Goal: Information Seeking & Learning: Understand process/instructions

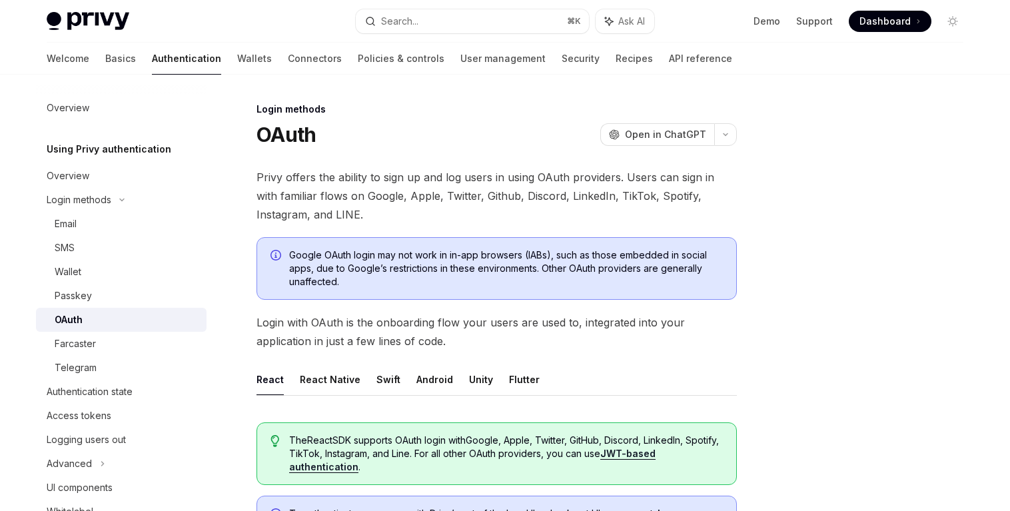
type textarea "*"
click at [669, 56] on link "API reference" at bounding box center [700, 59] width 63 height 32
click at [669, 61] on link "API reference" at bounding box center [700, 59] width 63 height 32
click at [669, 60] on link "API reference" at bounding box center [700, 59] width 63 height 32
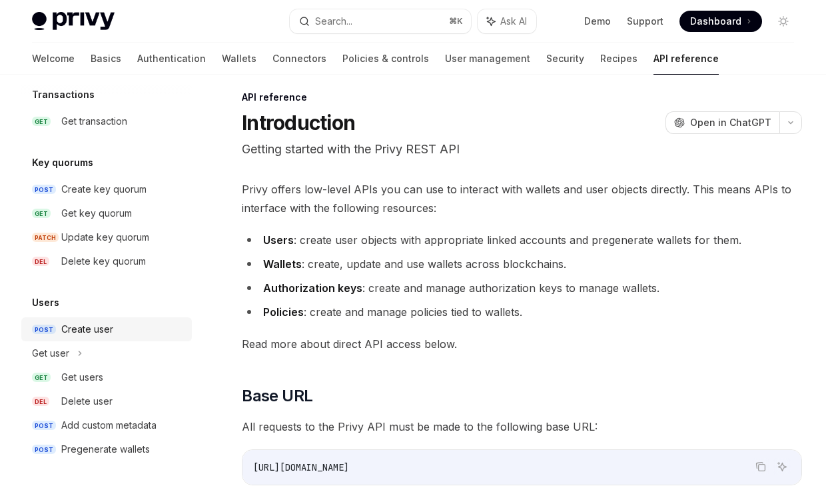
scroll to position [17, 0]
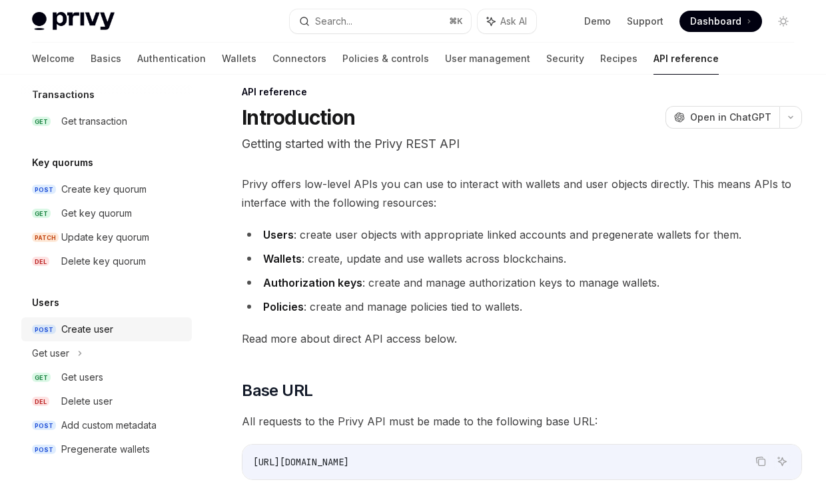
click at [107, 325] on div "Create user" at bounding box center [87, 329] width 52 height 16
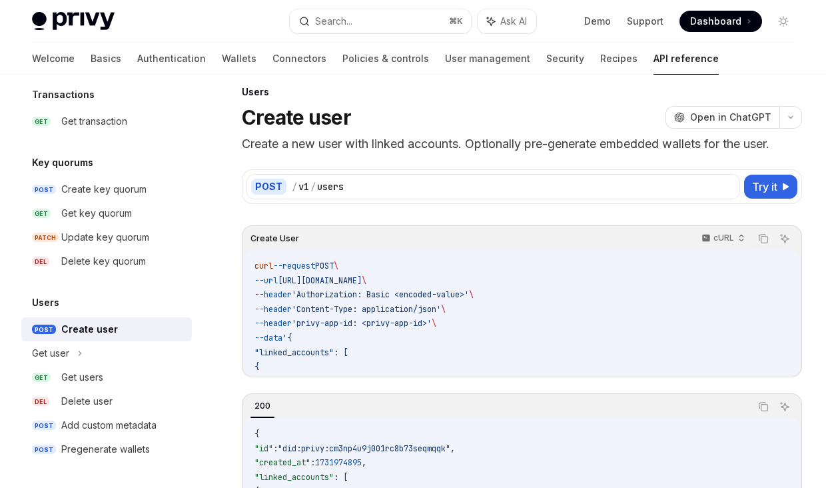
type textarea "*"
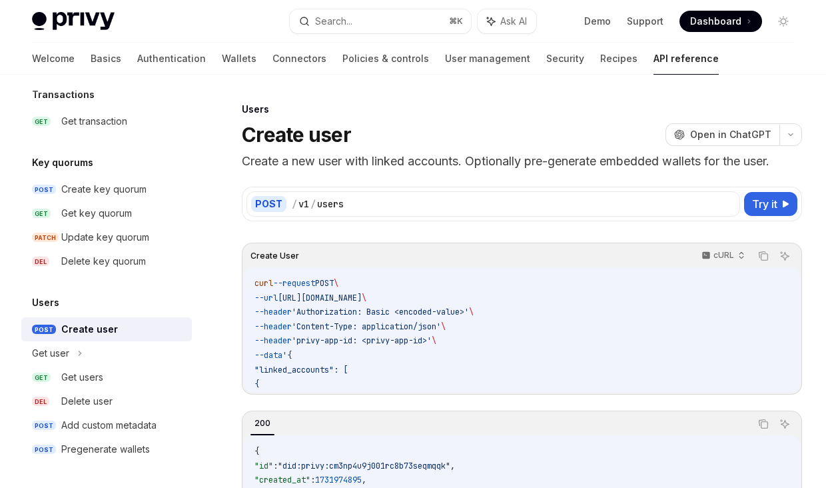
click at [794, 277] on div "Ask AI" at bounding box center [785, 276] width 32 height 13
drag, startPoint x: 798, startPoint y: 275, endPoint x: 792, endPoint y: 319, distance: 44.4
click at [792, 319] on div "Create User cURL Copy Ask AI curl --request POST \ --url https://api.privy.io/v…" at bounding box center [522, 319] width 560 height 152
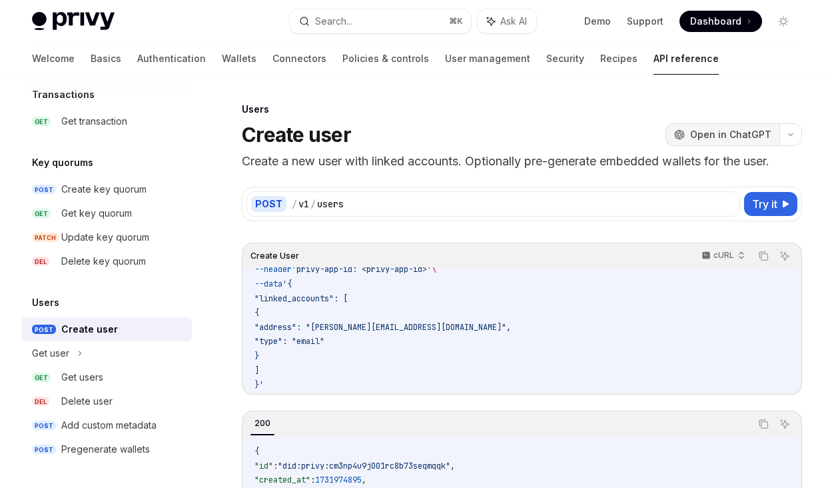
click at [728, 137] on span "Open in ChatGPT" at bounding box center [730, 134] width 81 height 13
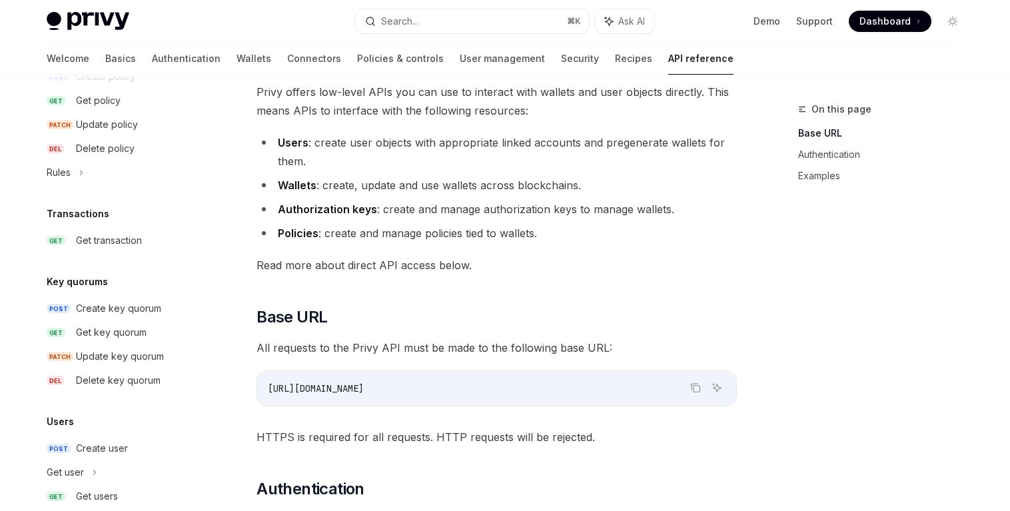
scroll to position [866, 0]
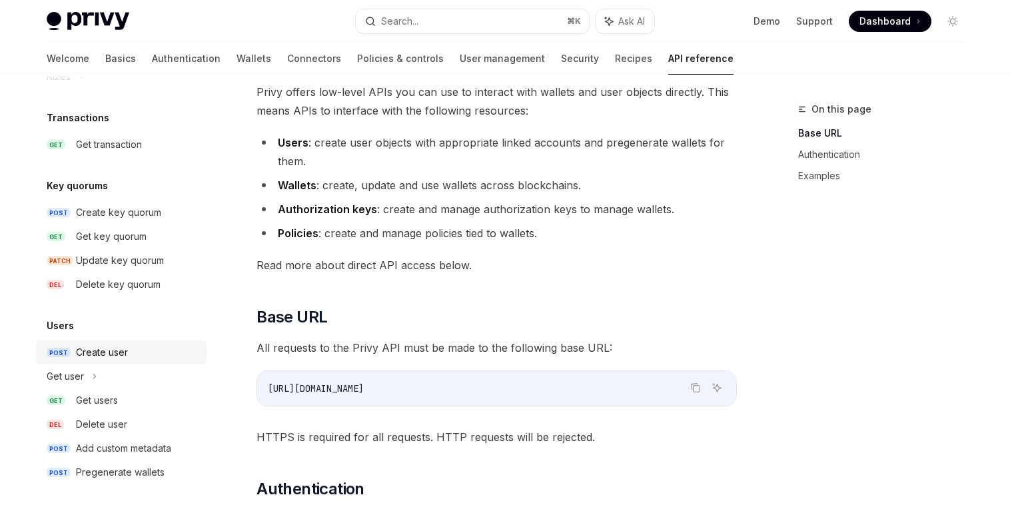
click at [116, 352] on div "Create user" at bounding box center [102, 353] width 52 height 16
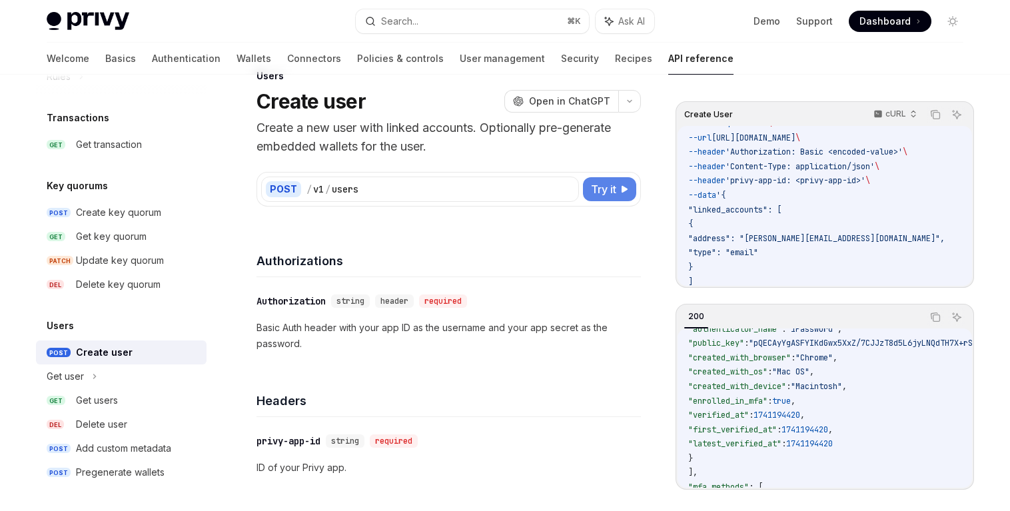
scroll to position [15, 0]
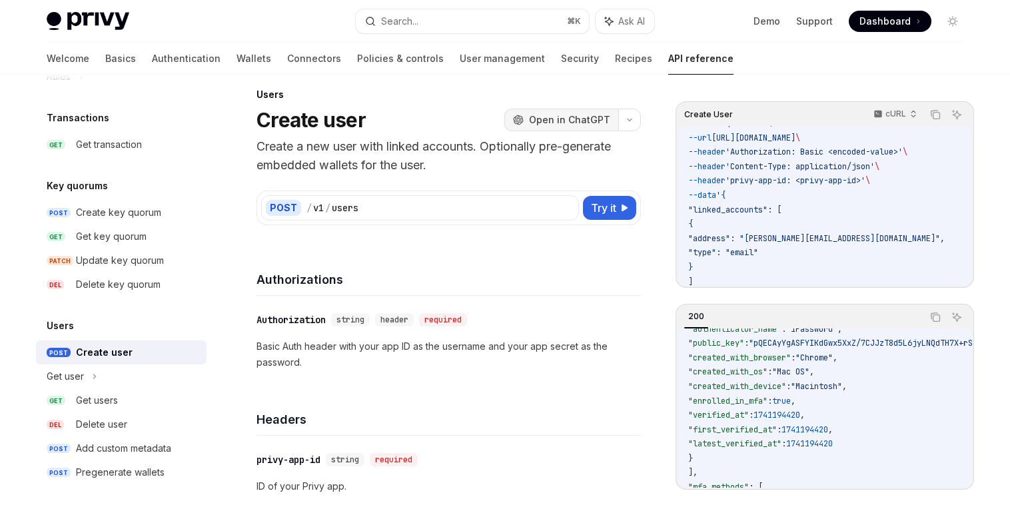
click at [594, 121] on span "Open in ChatGPT" at bounding box center [569, 119] width 81 height 13
type textarea "*"
